Goal: Task Accomplishment & Management: Use online tool/utility

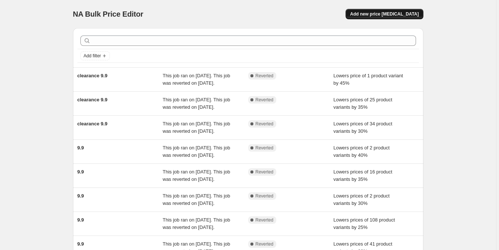
click at [408, 14] on span "Add new price [MEDICAL_DATA]" at bounding box center [384, 14] width 69 height 6
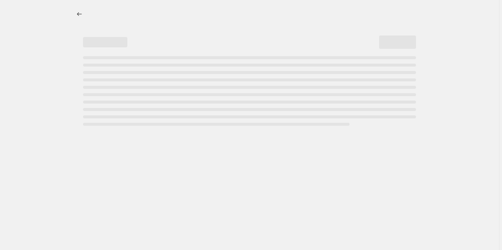
select select "percentage"
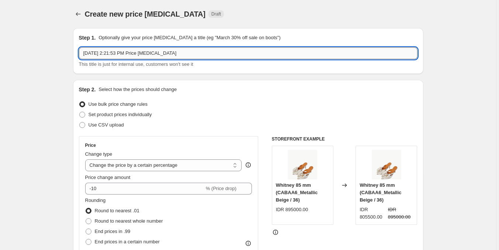
click at [137, 53] on input "[DATE] 2:21:53 PM Price [MEDICAL_DATA]" at bounding box center [248, 53] width 339 height 12
type input "sale september"
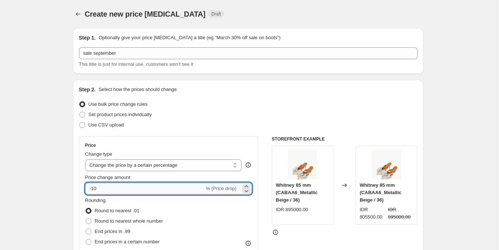
click at [131, 186] on input "-10" at bounding box center [144, 188] width 119 height 12
type input "-1"
type input "-25"
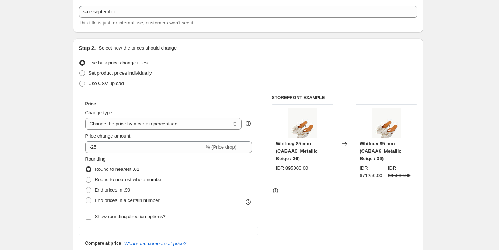
scroll to position [221, 0]
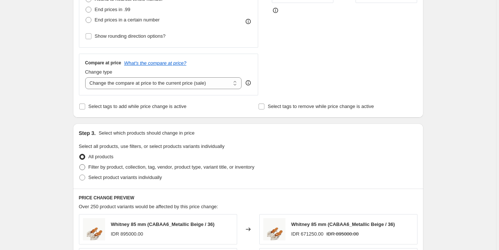
click at [178, 165] on span "Filter by product, collection, tag, vendor, product type, variant title, or inv…" at bounding box center [172, 167] width 166 height 6
click at [80, 164] on input "Filter by product, collection, tag, vendor, product type, variant title, or inv…" at bounding box center [79, 164] width 0 height 0
radio input "true"
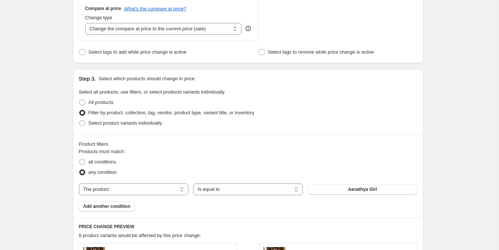
scroll to position [406, 0]
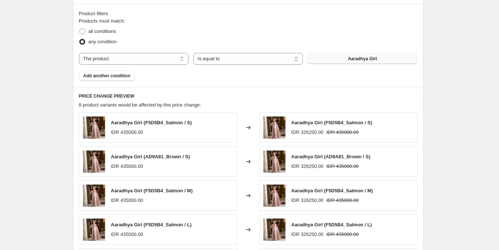
click at [339, 55] on button "Aaradhya Girl" at bounding box center [363, 59] width 110 height 10
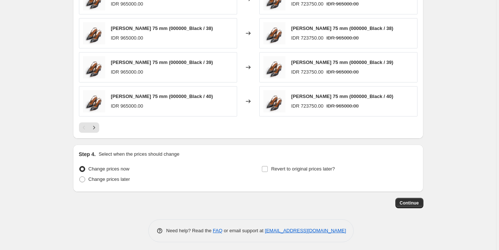
scroll to position [350, 0]
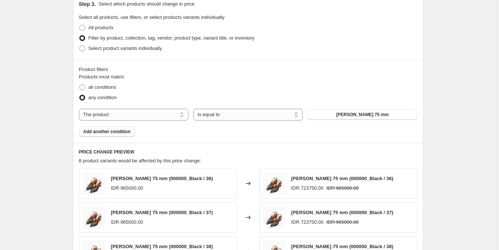
click at [113, 130] on span "Add another condition" at bounding box center [106, 131] width 47 height 6
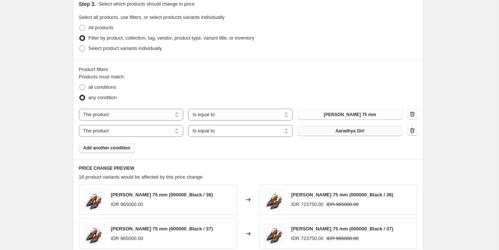
click at [370, 134] on button "Aaradhya Girl" at bounding box center [350, 131] width 105 height 10
click at [97, 147] on span "Add another condition" at bounding box center [106, 148] width 47 height 6
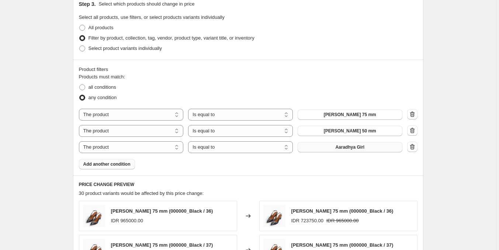
click at [338, 147] on span "Aaradhya Girl" at bounding box center [350, 147] width 29 height 6
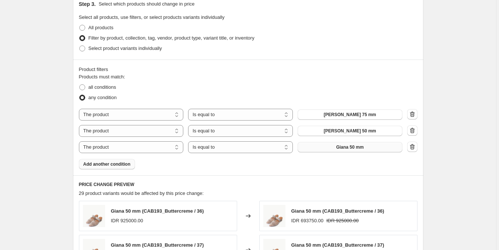
click at [112, 163] on span "Add another condition" at bounding box center [106, 164] width 47 height 6
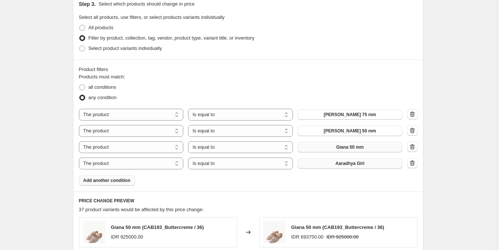
click at [360, 163] on span "Aaradhya Girl" at bounding box center [350, 163] width 29 height 6
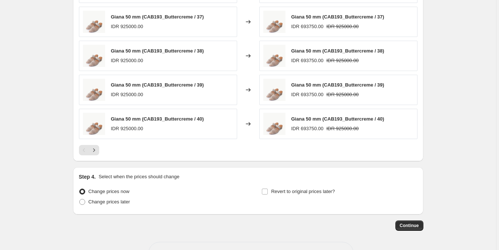
scroll to position [621, 0]
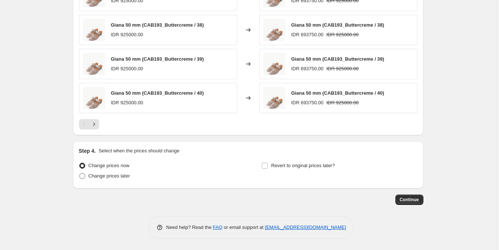
click at [109, 174] on span "Change prices later" at bounding box center [110, 176] width 42 height 6
click at [80, 173] on input "Change prices later" at bounding box center [79, 173] width 0 height 0
radio input "true"
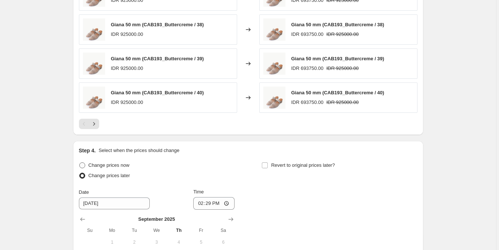
click at [113, 164] on span "Change prices now" at bounding box center [109, 165] width 41 height 6
click at [80, 162] on input "Change prices now" at bounding box center [79, 162] width 0 height 0
radio input "true"
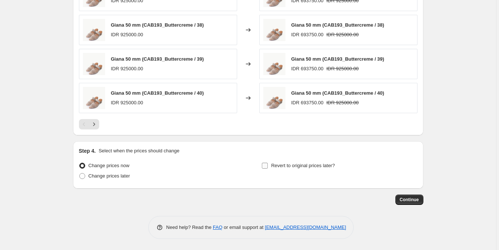
click at [275, 164] on span "Revert to original prices later?" at bounding box center [303, 165] width 64 height 6
click at [268, 164] on input "Revert to original prices later?" at bounding box center [265, 165] width 6 height 6
checkbox input "true"
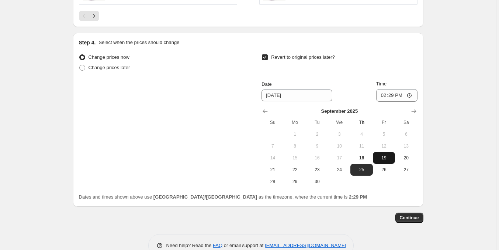
scroll to position [731, 0]
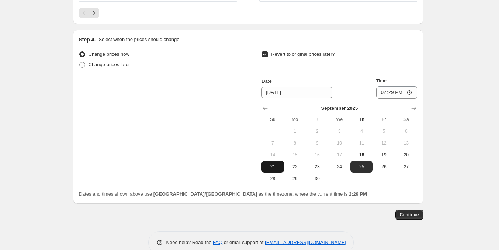
click at [280, 166] on span "21" at bounding box center [273, 167] width 16 height 6
type input "[DATE]"
click at [385, 95] on input "14:29" at bounding box center [397, 92] width 41 height 13
type input "23:59"
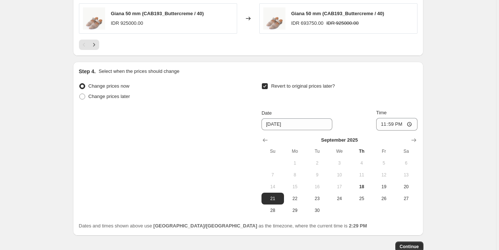
scroll to position [747, 0]
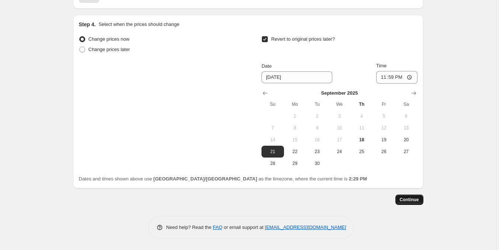
click at [416, 202] on span "Continue" at bounding box center [409, 199] width 19 height 6
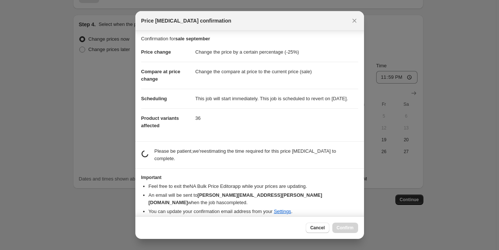
scroll to position [0, 0]
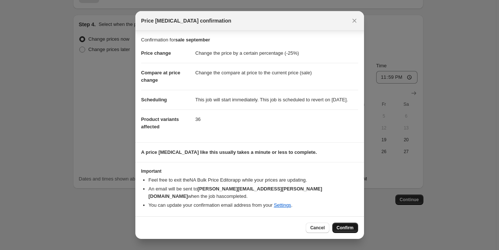
click at [344, 225] on span "Confirm" at bounding box center [345, 227] width 17 height 6
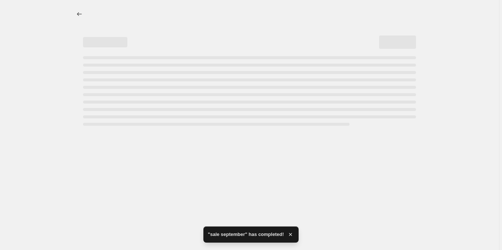
select select "percentage"
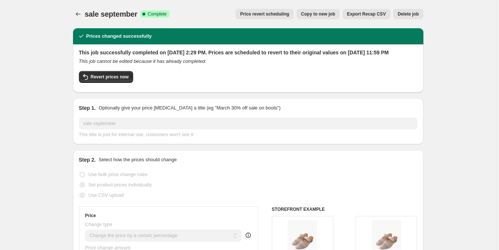
click at [100, 13] on span "sale september" at bounding box center [111, 14] width 53 height 8
copy span "sale september"
click at [79, 14] on icon "Price change jobs" at bounding box center [78, 13] width 7 height 7
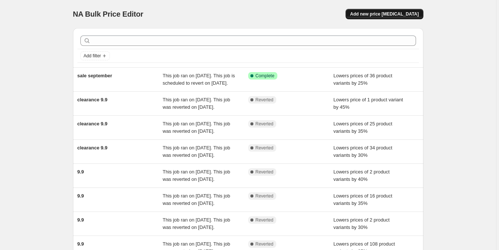
click at [376, 14] on span "Add new price [MEDICAL_DATA]" at bounding box center [384, 14] width 69 height 6
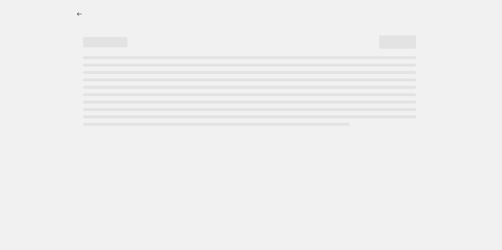
select select "percentage"
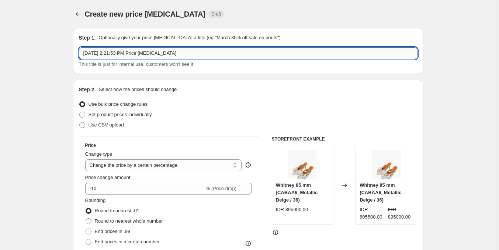
click at [142, 51] on input "[DATE] 2:21:53 PM Price [MEDICAL_DATA]" at bounding box center [248, 53] width 339 height 12
paste input "sale september"
type input "sale september"
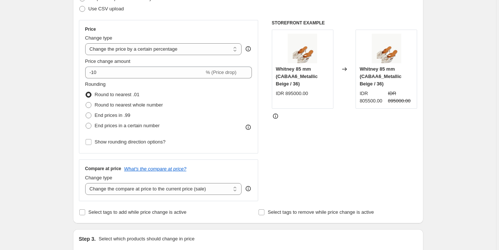
scroll to position [111, 0]
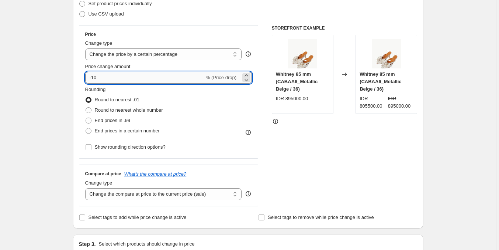
click at [107, 81] on input "-10" at bounding box center [144, 78] width 119 height 12
type input "-1"
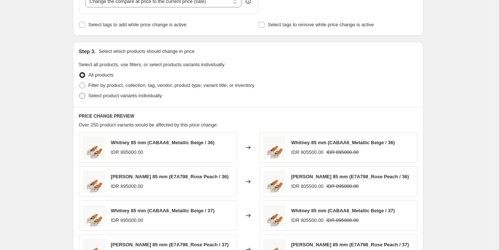
scroll to position [295, 0]
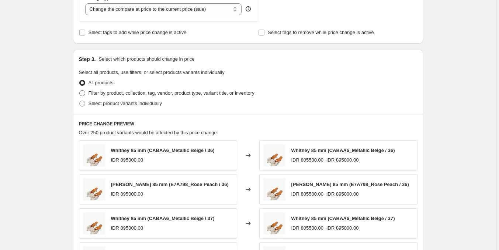
type input "-20"
click at [117, 96] on span "Filter by product, collection, tag, vendor, product type, variant title, or inv…" at bounding box center [172, 93] width 166 height 6
click at [80, 90] on input "Filter by product, collection, tag, vendor, product type, variant title, or inv…" at bounding box center [79, 90] width 0 height 0
radio input "true"
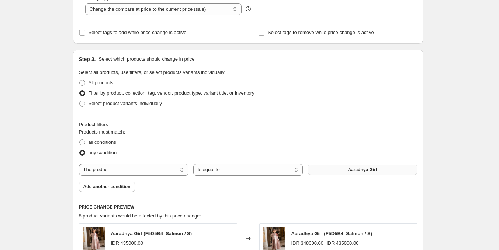
click at [344, 172] on button "Aaradhya Girl" at bounding box center [363, 169] width 110 height 10
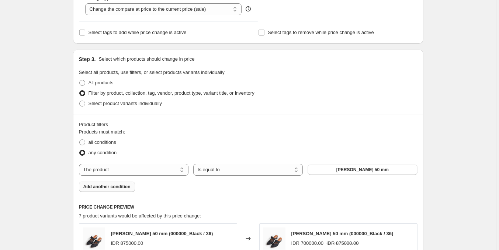
click at [122, 184] on span "Add another condition" at bounding box center [106, 186] width 47 height 6
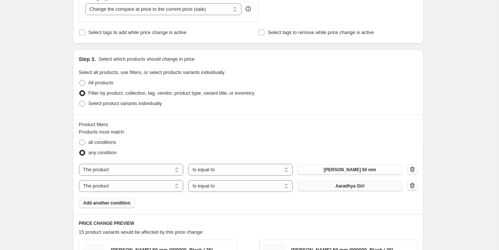
click at [341, 188] on span "Aaradhya Girl" at bounding box center [350, 186] width 29 height 6
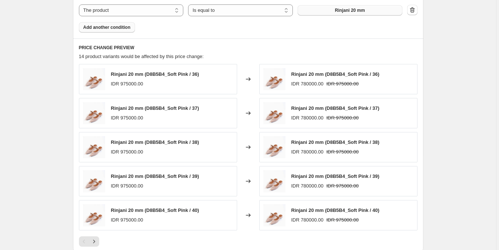
scroll to position [588, 0]
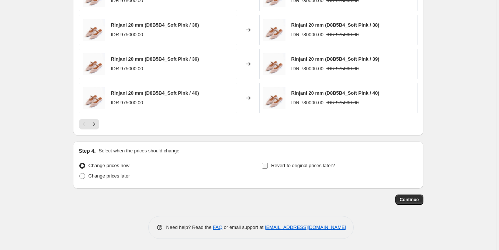
drag, startPoint x: 283, startPoint y: 164, endPoint x: 272, endPoint y: 160, distance: 11.6
click at [282, 165] on span "Revert to original prices later?" at bounding box center [303, 165] width 64 height 6
click at [268, 165] on input "Revert to original prices later?" at bounding box center [265, 165] width 6 height 6
checkbox input "true"
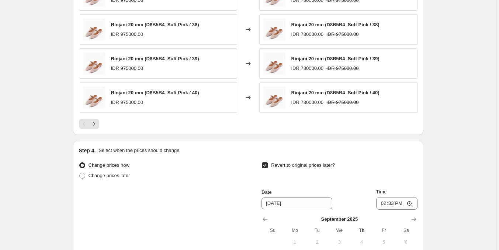
scroll to position [367, 0]
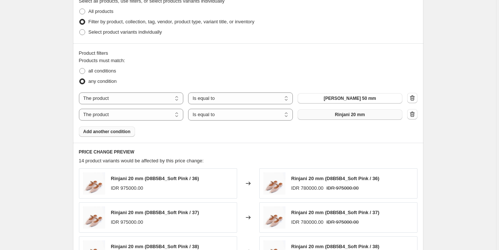
click at [121, 133] on span "Add another condition" at bounding box center [106, 131] width 47 height 6
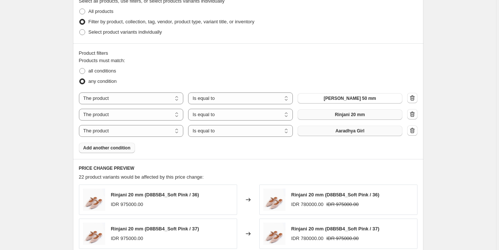
click at [339, 133] on span "Aaradhya Girl" at bounding box center [350, 131] width 29 height 6
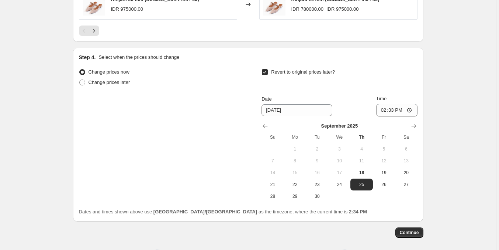
scroll to position [699, 0]
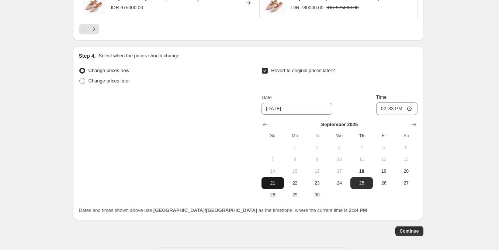
click at [275, 182] on span "21" at bounding box center [273, 183] width 16 height 6
type input "[DATE]"
click at [386, 111] on input "14:33" at bounding box center [397, 108] width 41 height 13
type input "23:59"
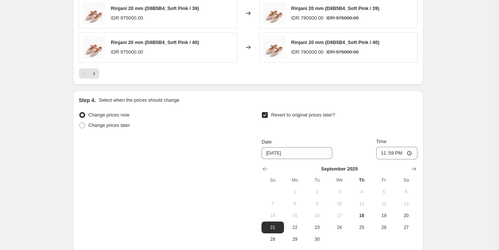
scroll to position [731, 0]
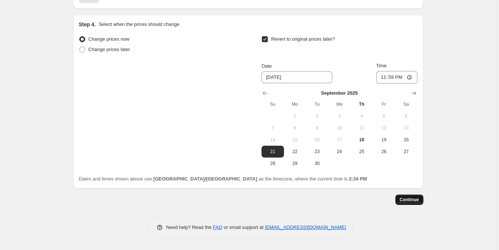
click at [420, 195] on button "Continue" at bounding box center [410, 199] width 28 height 10
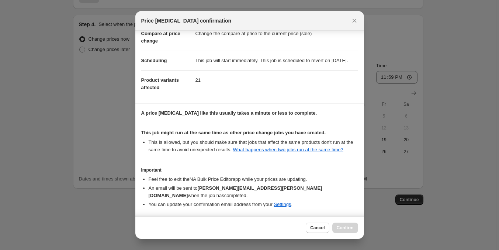
scroll to position [69, 0]
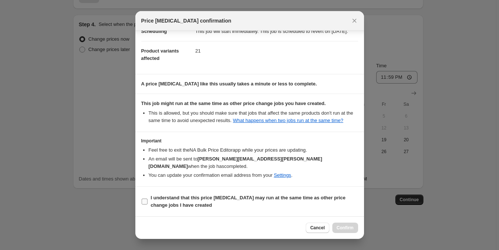
click at [292, 205] on span "I understand that this price [MEDICAL_DATA] may run at the same time as other p…" at bounding box center [254, 201] width 207 height 15
click at [148, 204] on input "I understand that this price [MEDICAL_DATA] may run at the same time as other p…" at bounding box center [145, 201] width 6 height 6
checkbox input "true"
click at [348, 226] on span "Confirm" at bounding box center [345, 227] width 17 height 6
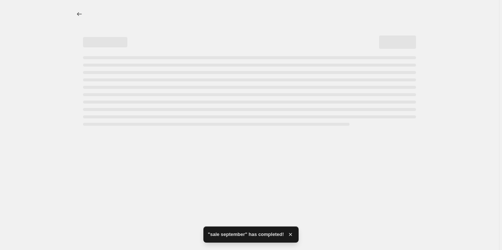
select select "percentage"
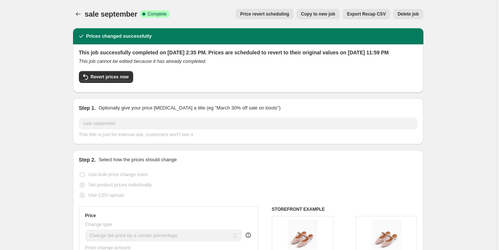
click at [83, 19] on div at bounding box center [79, 14] width 12 height 10
click at [80, 13] on icon "Price change jobs" at bounding box center [78, 13] width 7 height 7
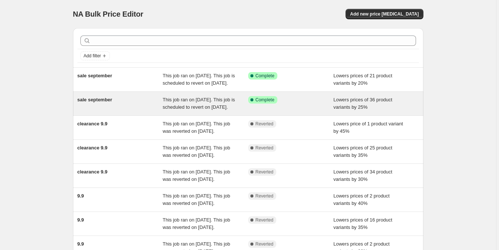
click at [238, 111] on div "This job ran on [DATE]. This job is scheduled to revert on [DATE]." at bounding box center [206, 103] width 86 height 15
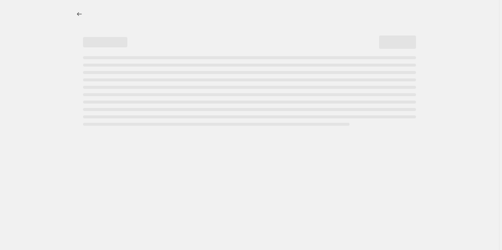
select select "percentage"
